Goal: Task Accomplishment & Management: Manage account settings

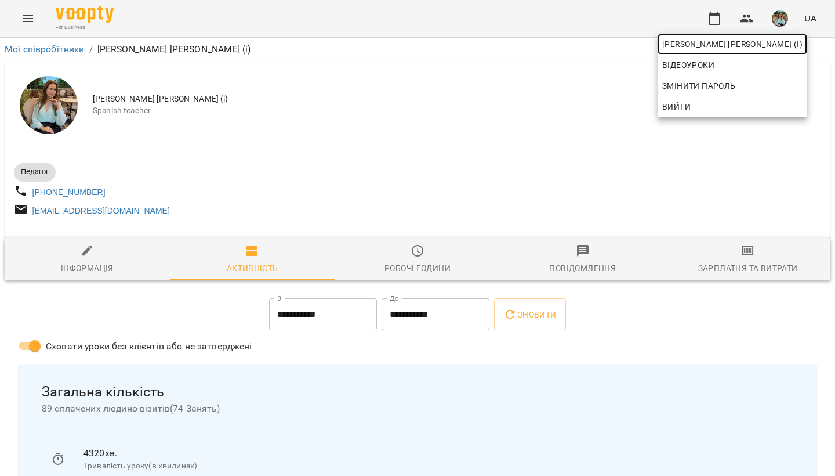
click at [766, 42] on span "[PERSON_NAME] [PERSON_NAME] (і)" at bounding box center [732, 44] width 140 height 14
click at [448, 112] on div at bounding box center [417, 238] width 835 height 476
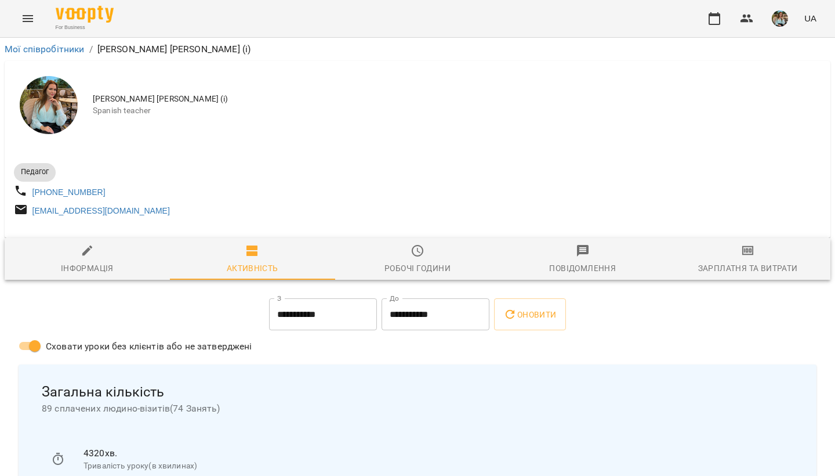
click at [780, 19] on img "button" at bounding box center [780, 18] width 16 height 16
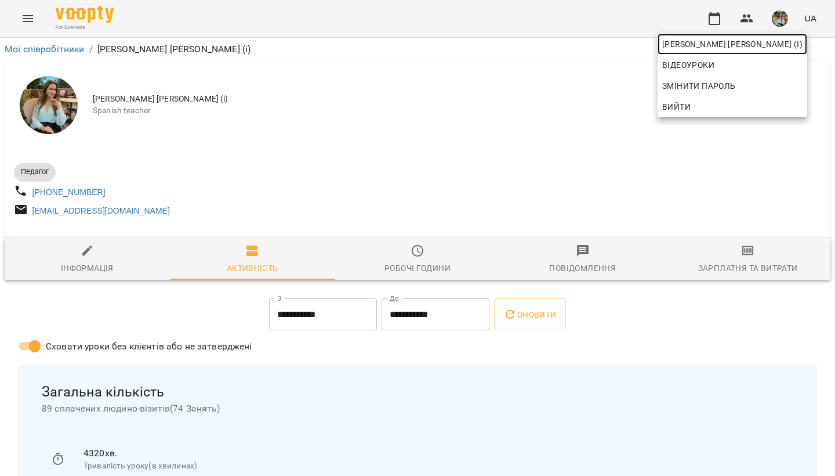
click at [766, 51] on link "[PERSON_NAME] [PERSON_NAME] (і)" at bounding box center [733, 44] width 150 height 21
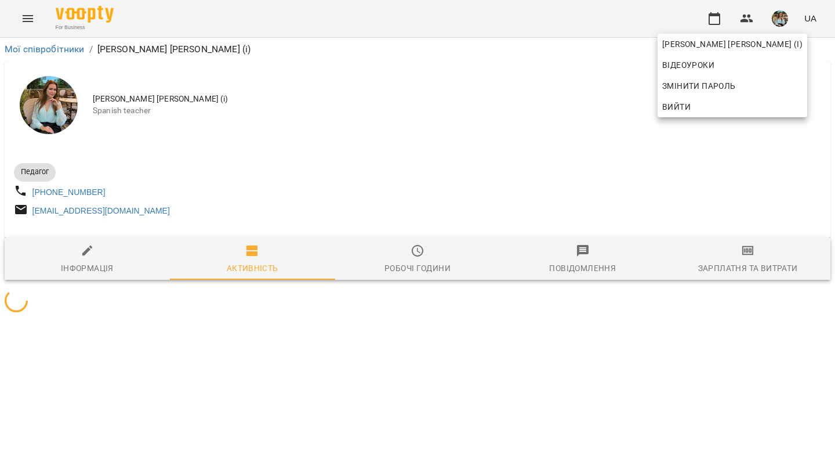
click at [473, 154] on div at bounding box center [417, 238] width 835 height 476
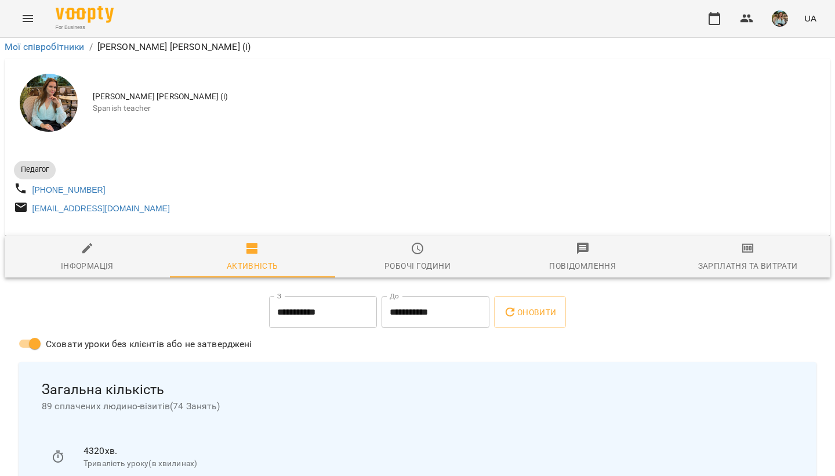
scroll to position [55, 0]
click at [722, 21] on icon "button" at bounding box center [715, 19] width 14 height 14
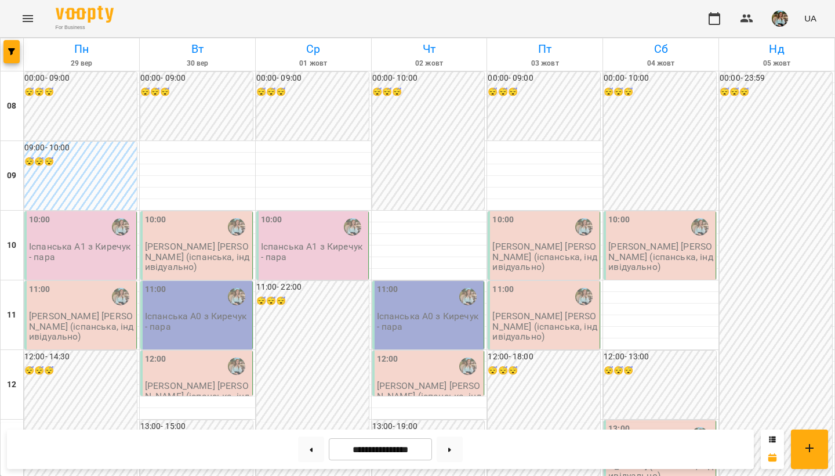
scroll to position [575, 0]
click at [790, 19] on button "button" at bounding box center [780, 18] width 30 height 30
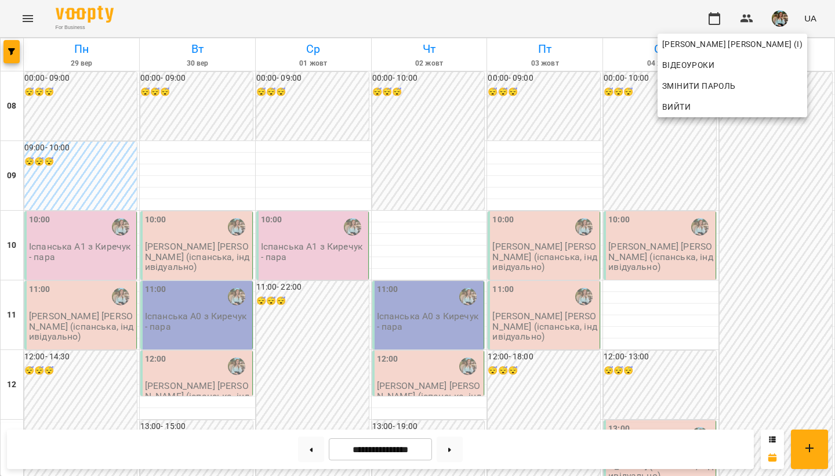
click at [714, 22] on div at bounding box center [417, 238] width 835 height 476
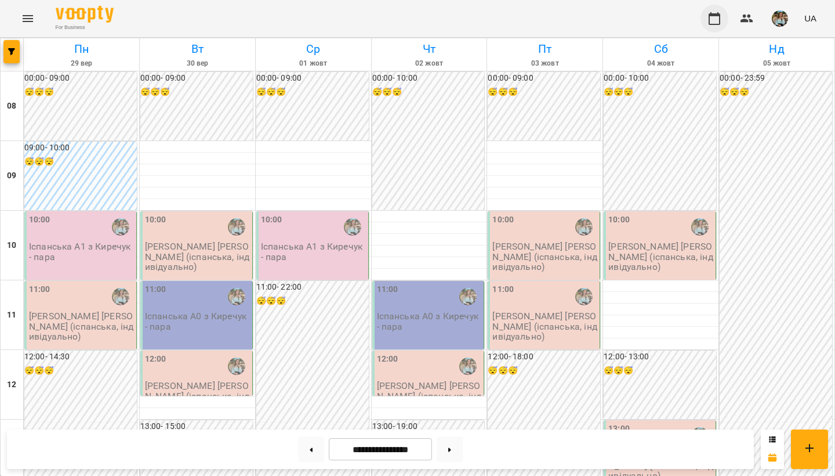
click at [715, 16] on icon "button" at bounding box center [715, 18] width 12 height 13
click at [720, 22] on icon "button" at bounding box center [715, 19] width 14 height 14
click at [779, 16] on img "button" at bounding box center [780, 18] width 16 height 16
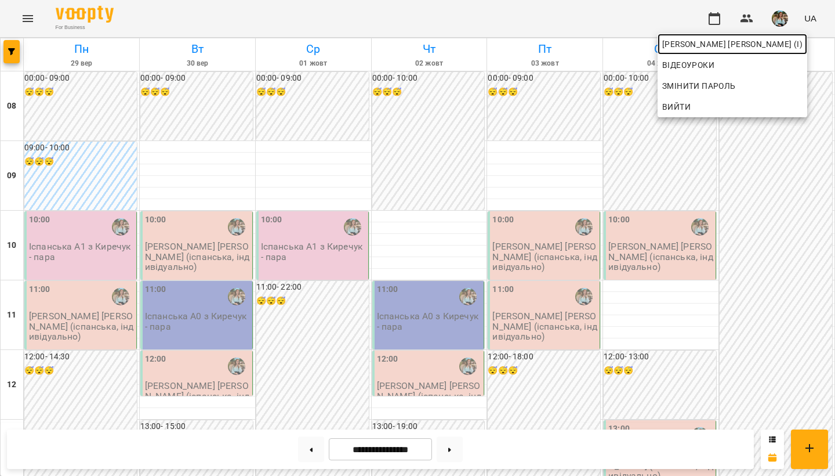
click at [767, 39] on span "[PERSON_NAME] [PERSON_NAME] (і)" at bounding box center [732, 44] width 140 height 14
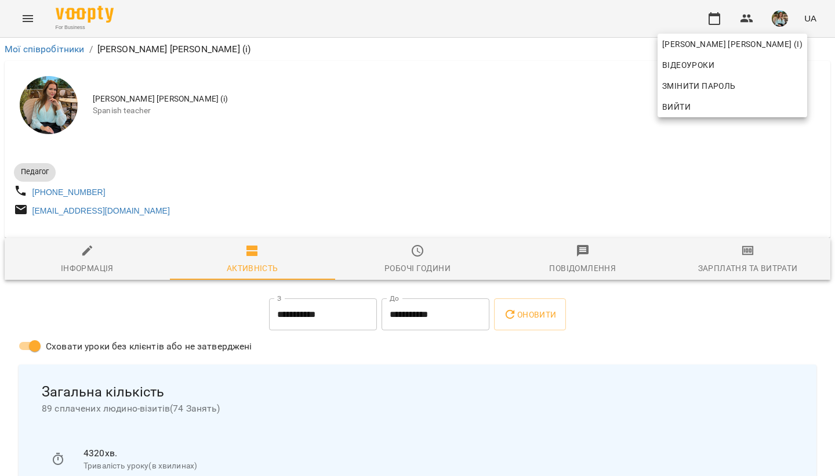
click at [405, 265] on div at bounding box center [417, 238] width 835 height 476
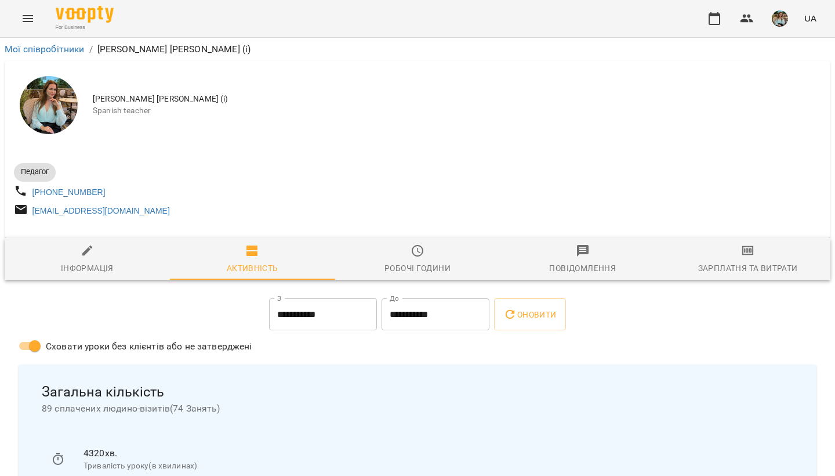
click at [426, 265] on span "Робочі години" at bounding box center [417, 259] width 151 height 31
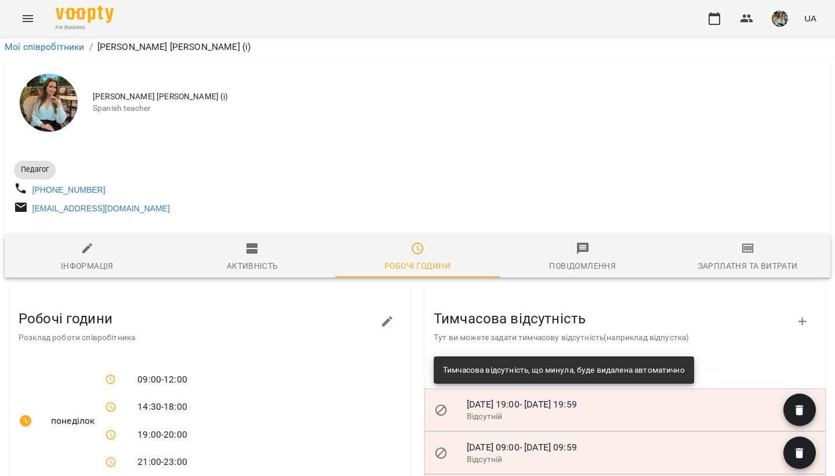
scroll to position [621, 0]
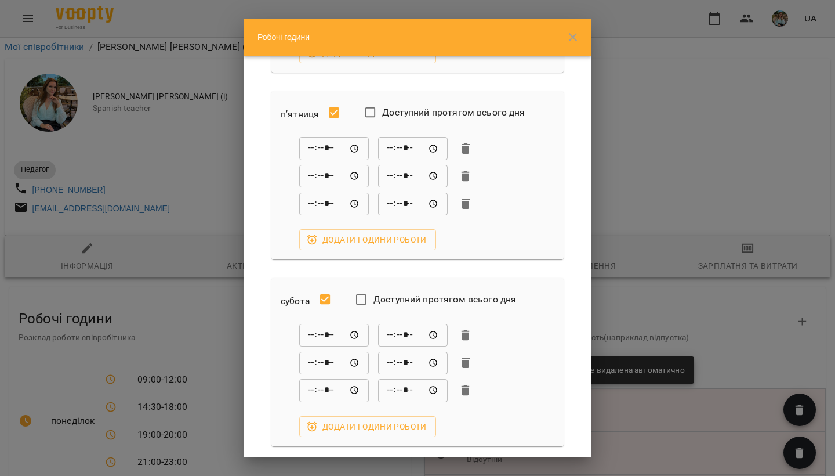
scroll to position [743, 0]
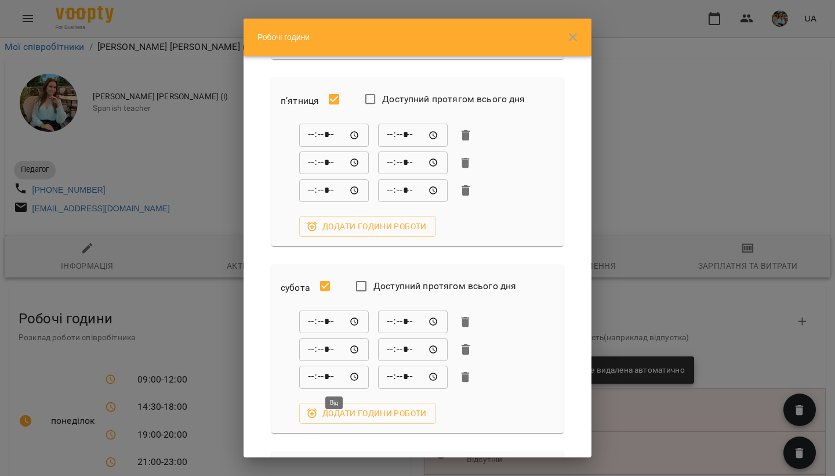
click at [311, 376] on input "*****" at bounding box center [334, 376] width 70 height 23
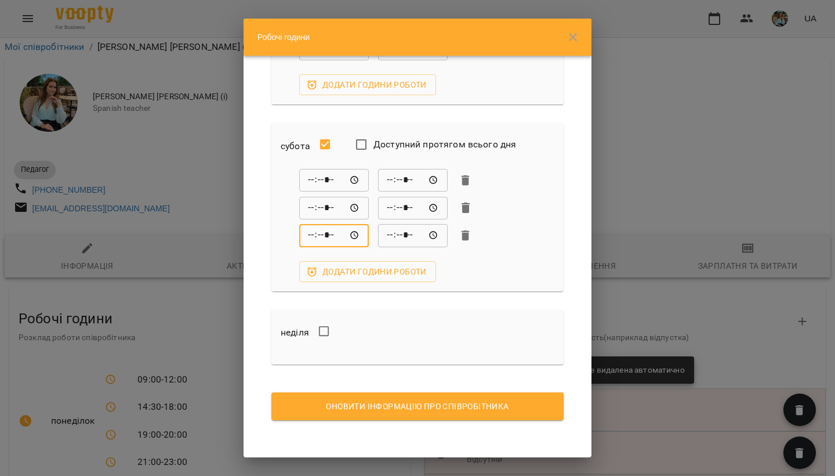
scroll to position [884, 0]
drag, startPoint x: 421, startPoint y: 403, endPoint x: 427, endPoint y: 350, distance: 53.7
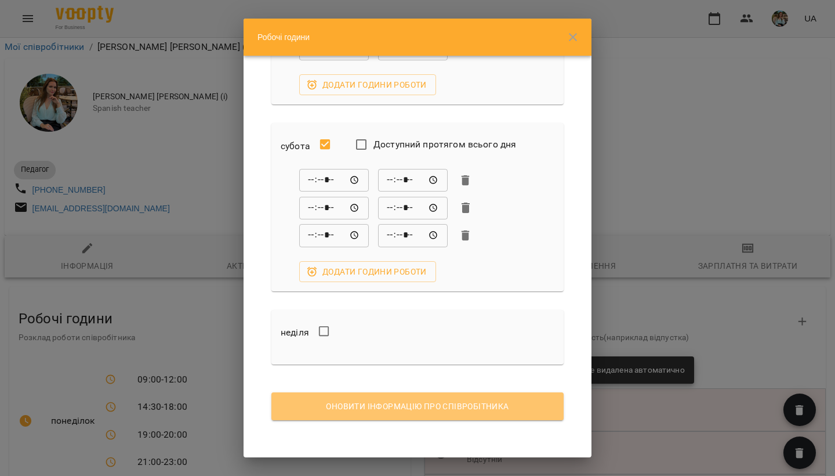
click at [397, 406] on span "Оновити інформацію про співробітника" at bounding box center [418, 406] width 274 height 14
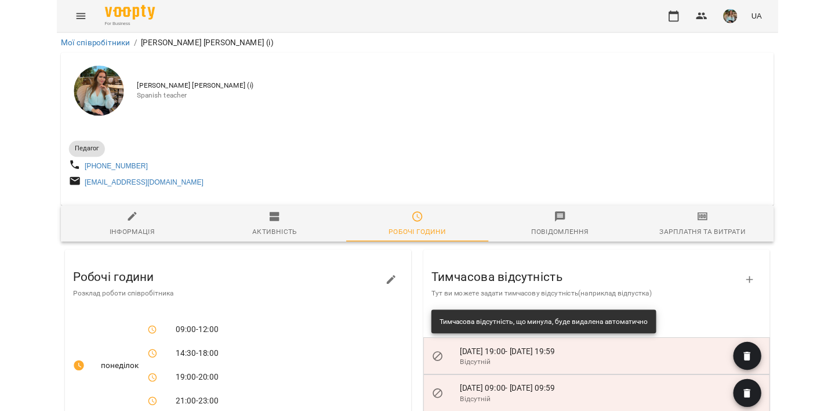
scroll to position [0, 0]
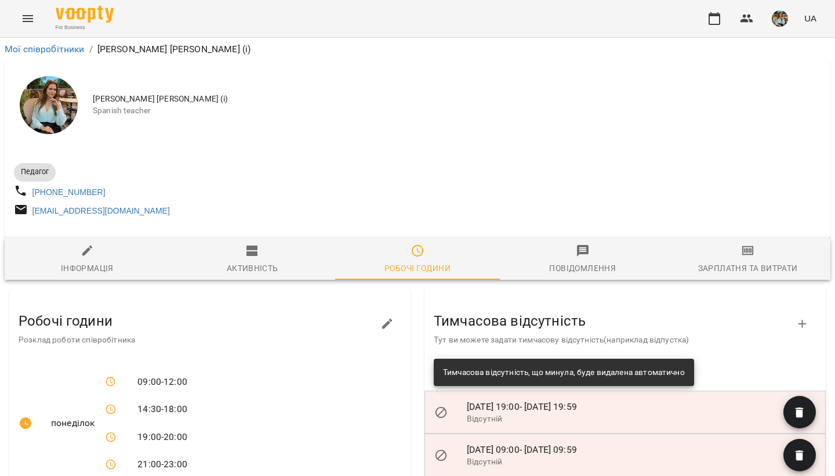
click at [791, 13] on button "button" at bounding box center [780, 18] width 30 height 30
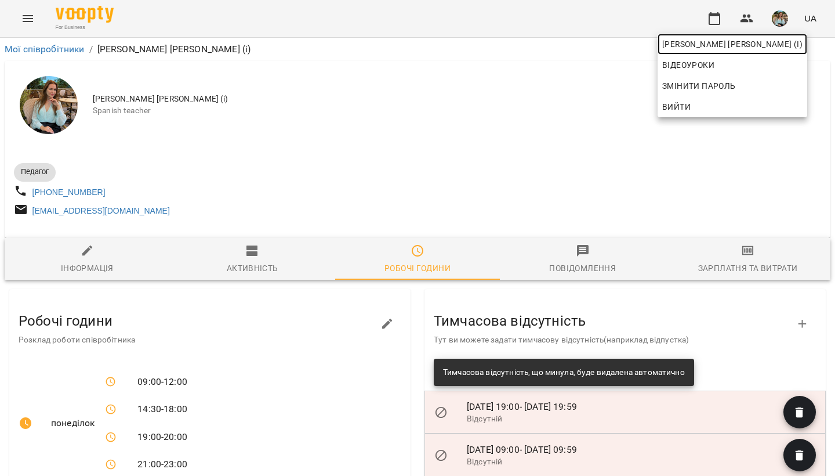
click at [772, 42] on span "[PERSON_NAME] [PERSON_NAME] (і)" at bounding box center [732, 44] width 140 height 14
